Goal: Find specific page/section: Find specific page/section

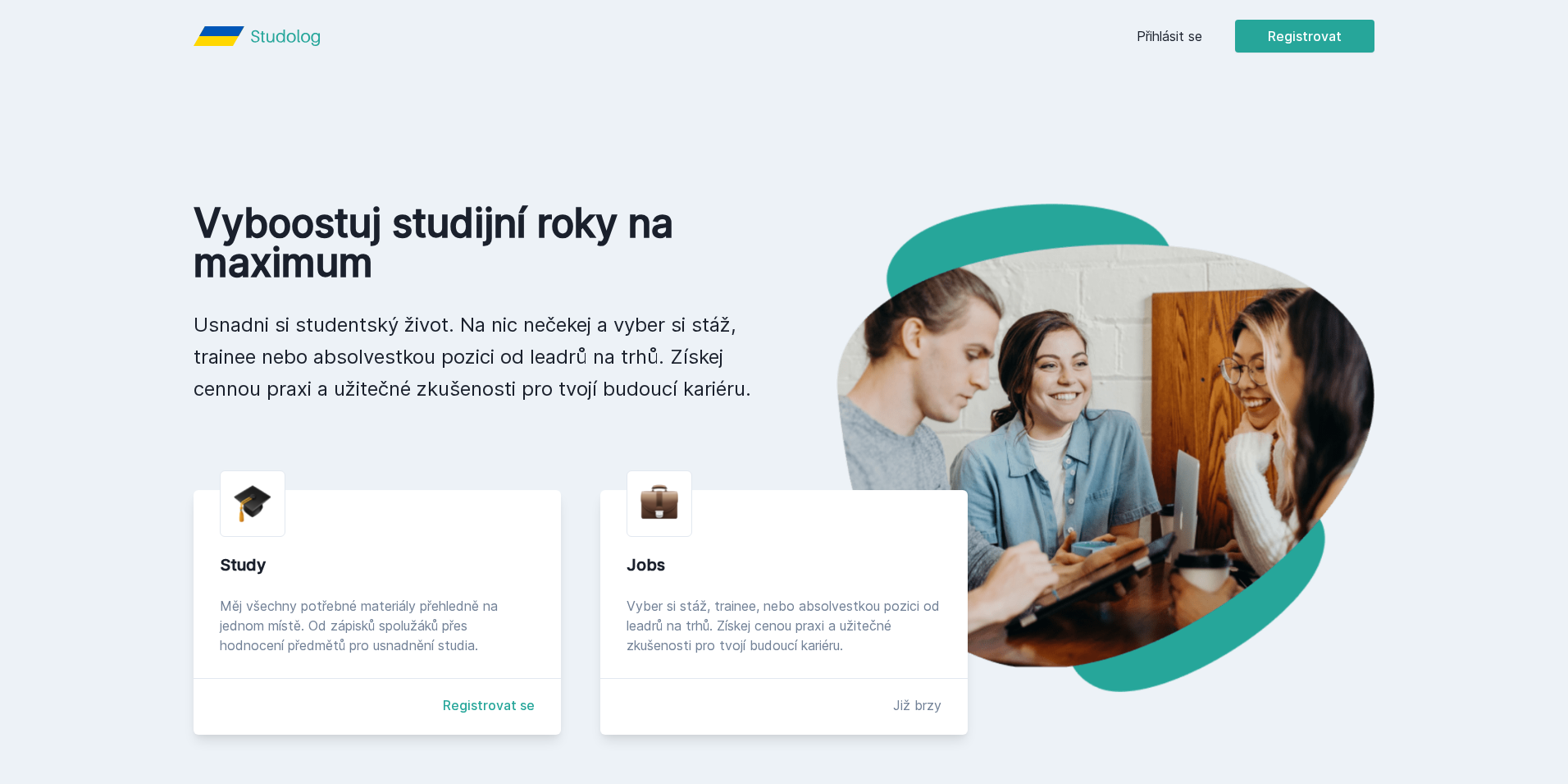
click at [1154, 46] on div "Přihlásit se Registrovat" at bounding box center [1255, 36] width 238 height 33
click at [1156, 35] on link "Přihlásit se" at bounding box center [1170, 36] width 66 height 20
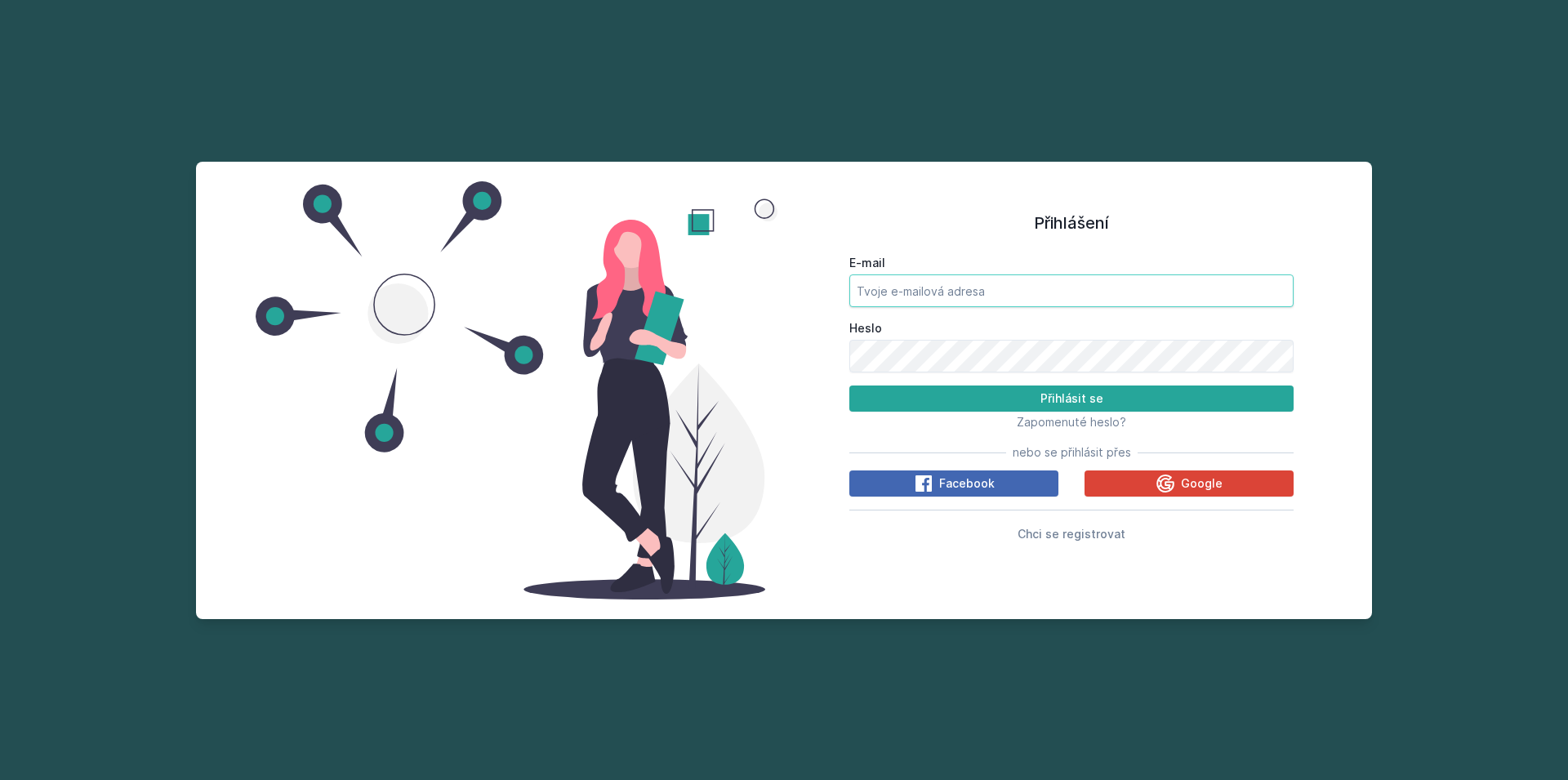
click at [1002, 285] on input "E-mail" at bounding box center [1071, 290] width 444 height 33
click at [1010, 301] on input "letu02" at bounding box center [1071, 290] width 444 height 33
type input "[EMAIL_ADDRESS][DOMAIN_NAME]"
click at [849, 385] on button "Přihlásit se" at bounding box center [1071, 398] width 444 height 26
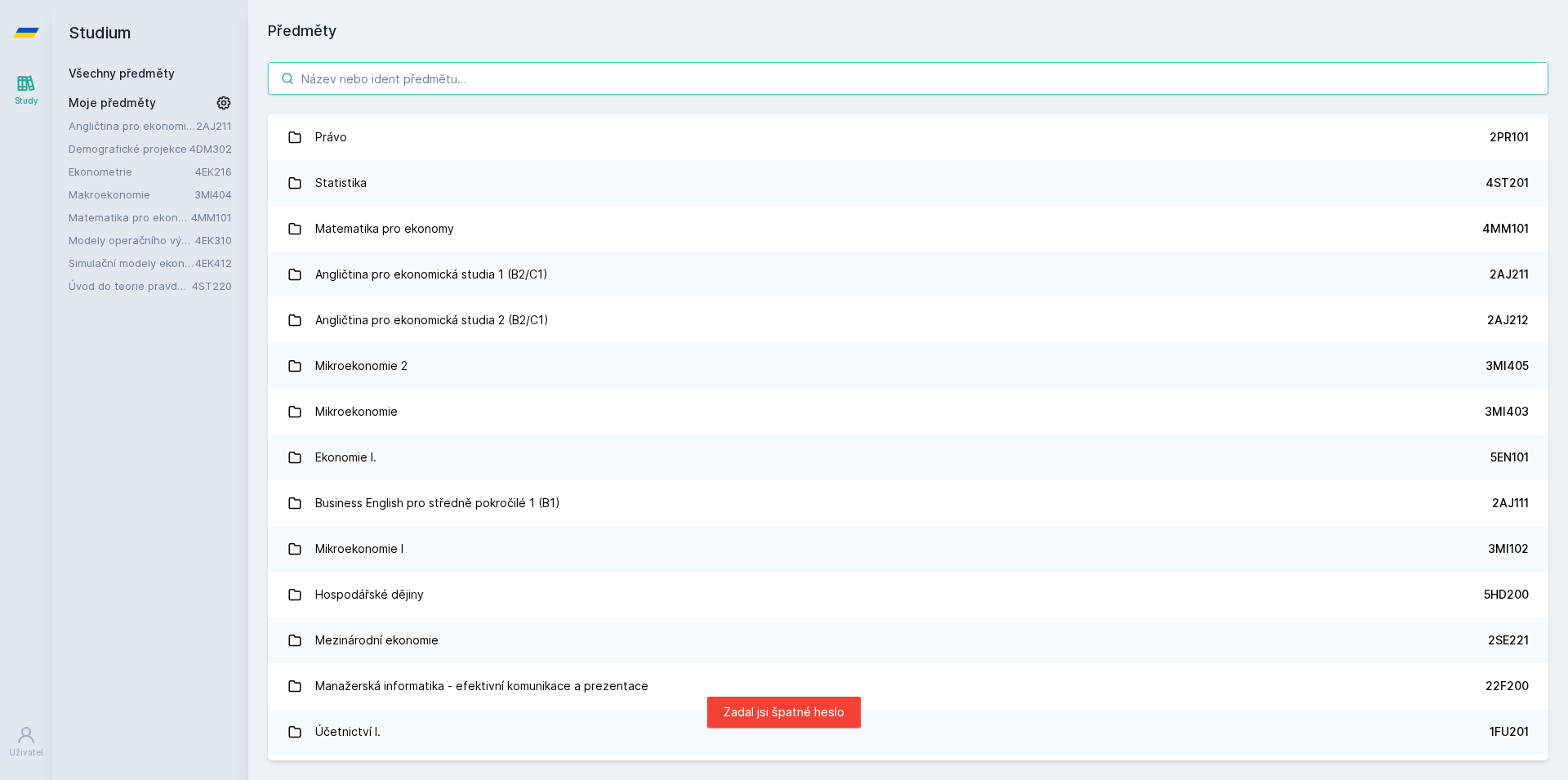
click at [437, 86] on input "search" at bounding box center [907, 78] width 1281 height 33
click at [203, 145] on link "4DM302" at bounding box center [211, 149] width 42 height 13
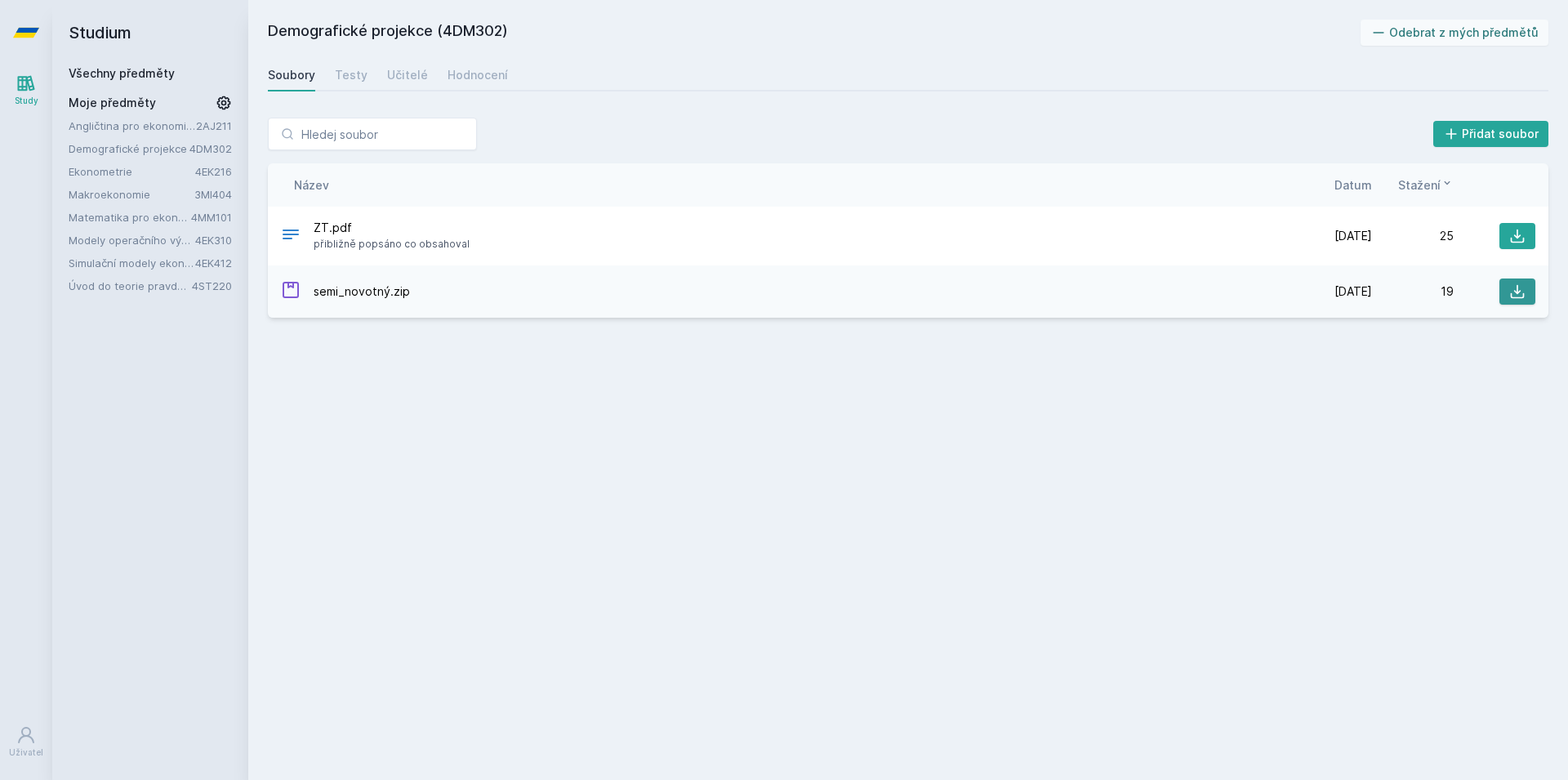
click at [1511, 300] on button at bounding box center [1517, 292] width 36 height 26
